Goal: Information Seeking & Learning: Learn about a topic

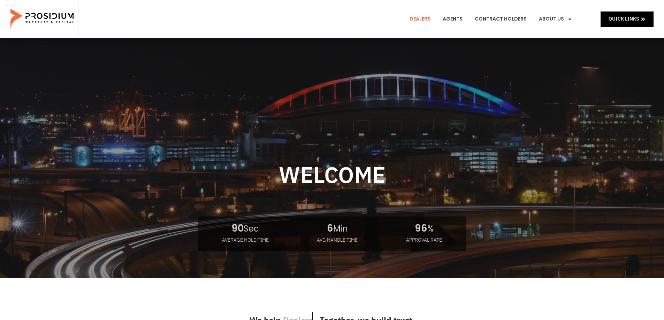
click at [418, 20] on link "Dealers" at bounding box center [419, 19] width 31 height 26
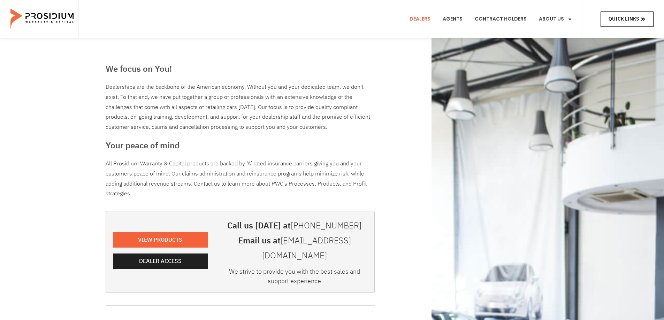
click at [601, 21] on link "Quick Links" at bounding box center [627, 19] width 53 height 15
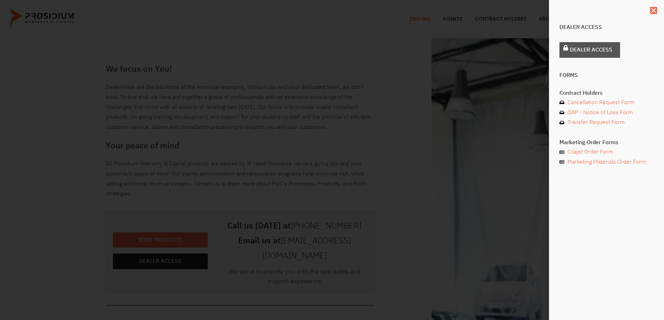
click at [596, 50] on span "Dealer Access" at bounding box center [591, 50] width 43 height 10
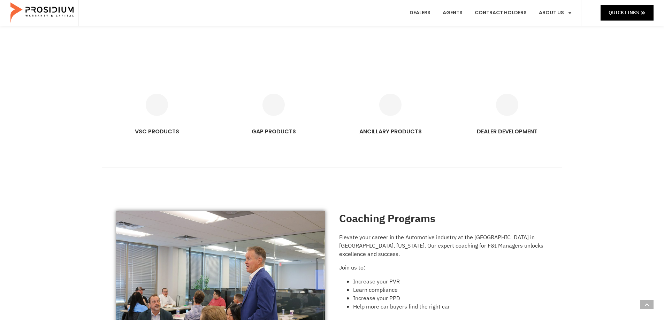
scroll to position [453, 0]
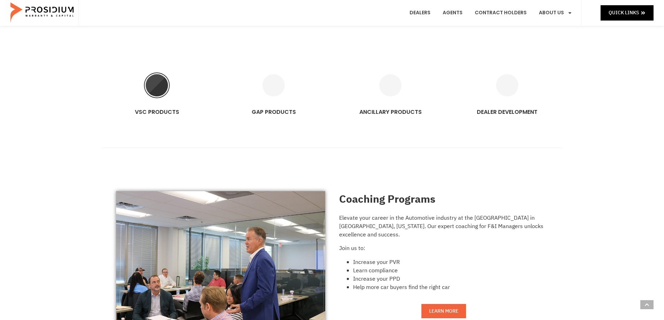
click at [153, 87] on icon "VSC PRODUCTS" at bounding box center [157, 85] width 22 height 22
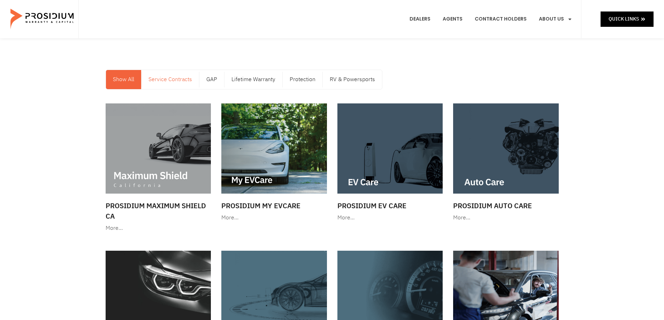
click at [174, 80] on link "Service Contracts" at bounding box center [171, 79] width 58 height 19
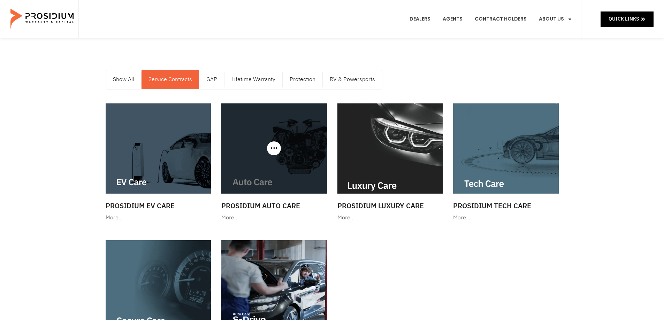
click at [253, 151] on img at bounding box center [274, 149] width 106 height 90
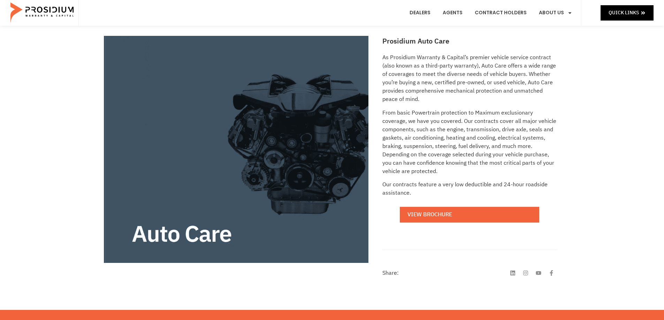
scroll to position [105, 0]
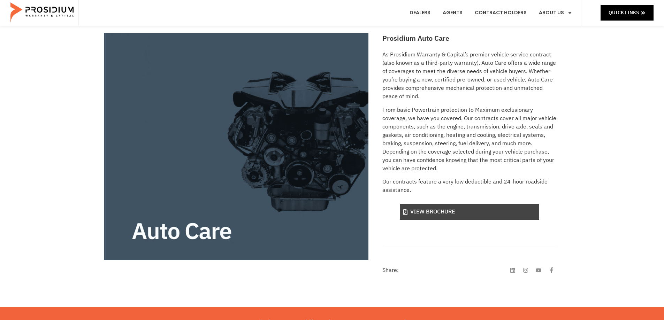
click at [451, 211] on link "View Brochure" at bounding box center [469, 212] width 139 height 16
